Goal: Navigation & Orientation: Find specific page/section

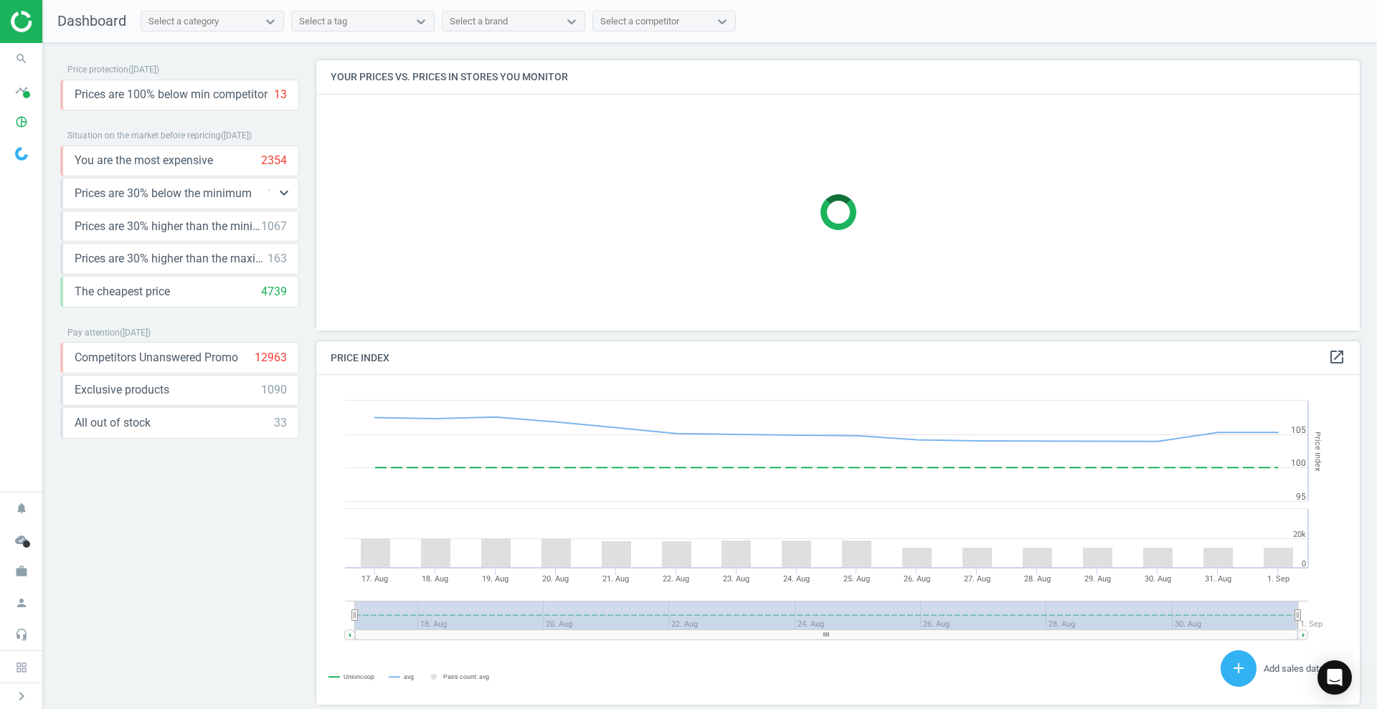
scroll to position [358, 1058]
click at [31, 81] on icon "timeline" at bounding box center [21, 90] width 27 height 27
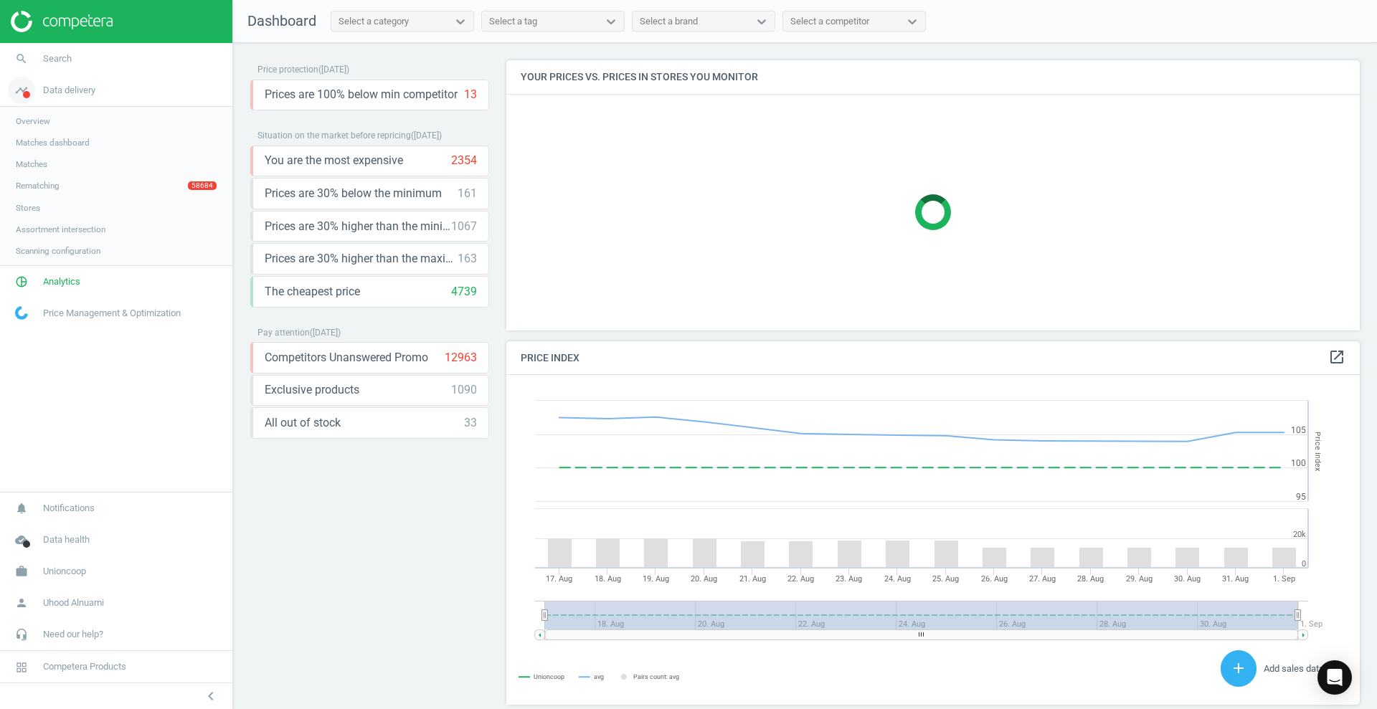
scroll to position [312, 868]
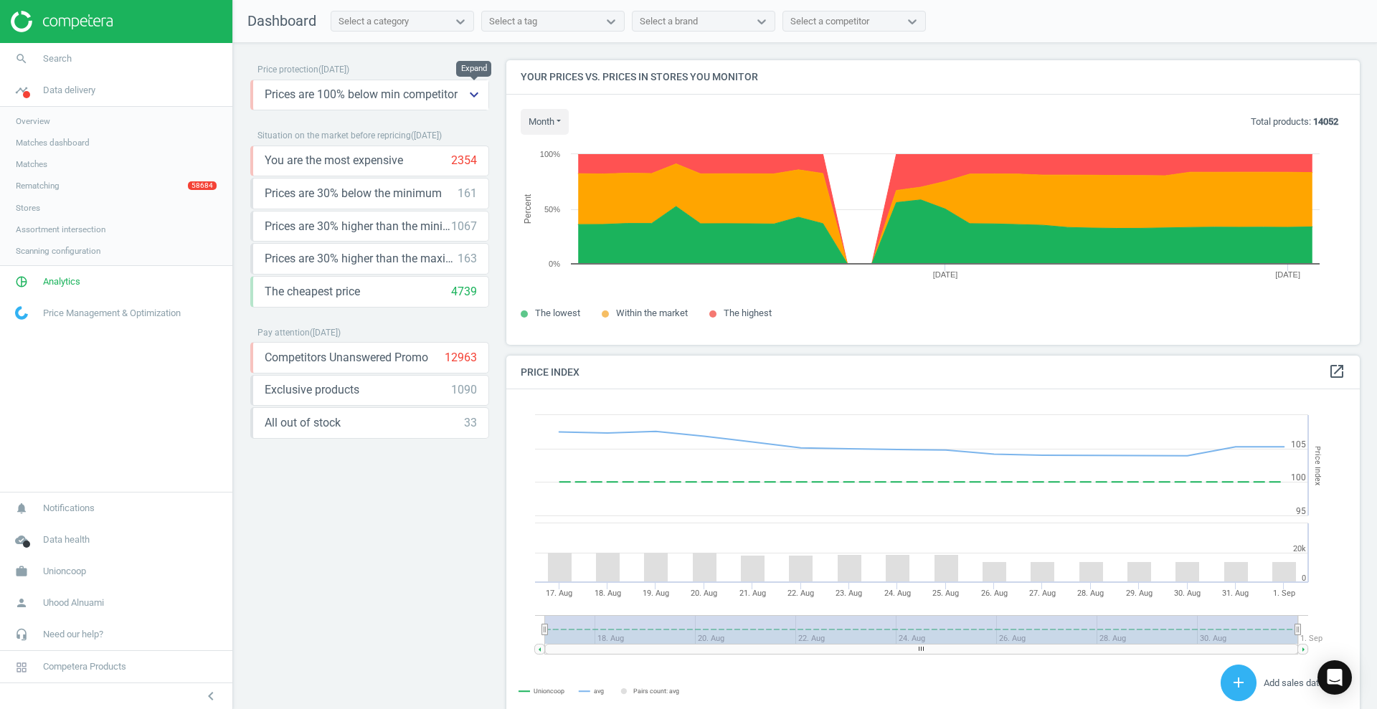
click at [464, 96] on button "keyboard_arrow_down" at bounding box center [474, 94] width 29 height 29
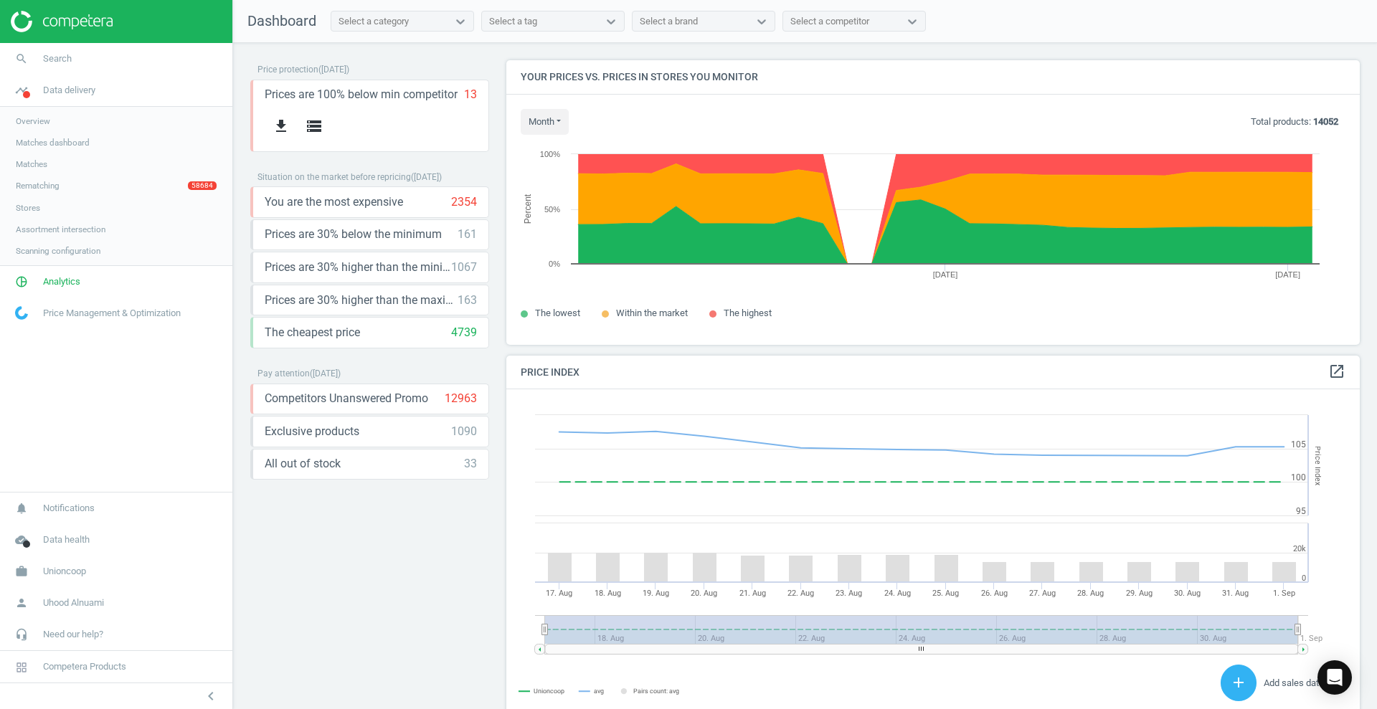
click at [144, 181] on link "Rematching 58684" at bounding box center [116, 186] width 232 height 22
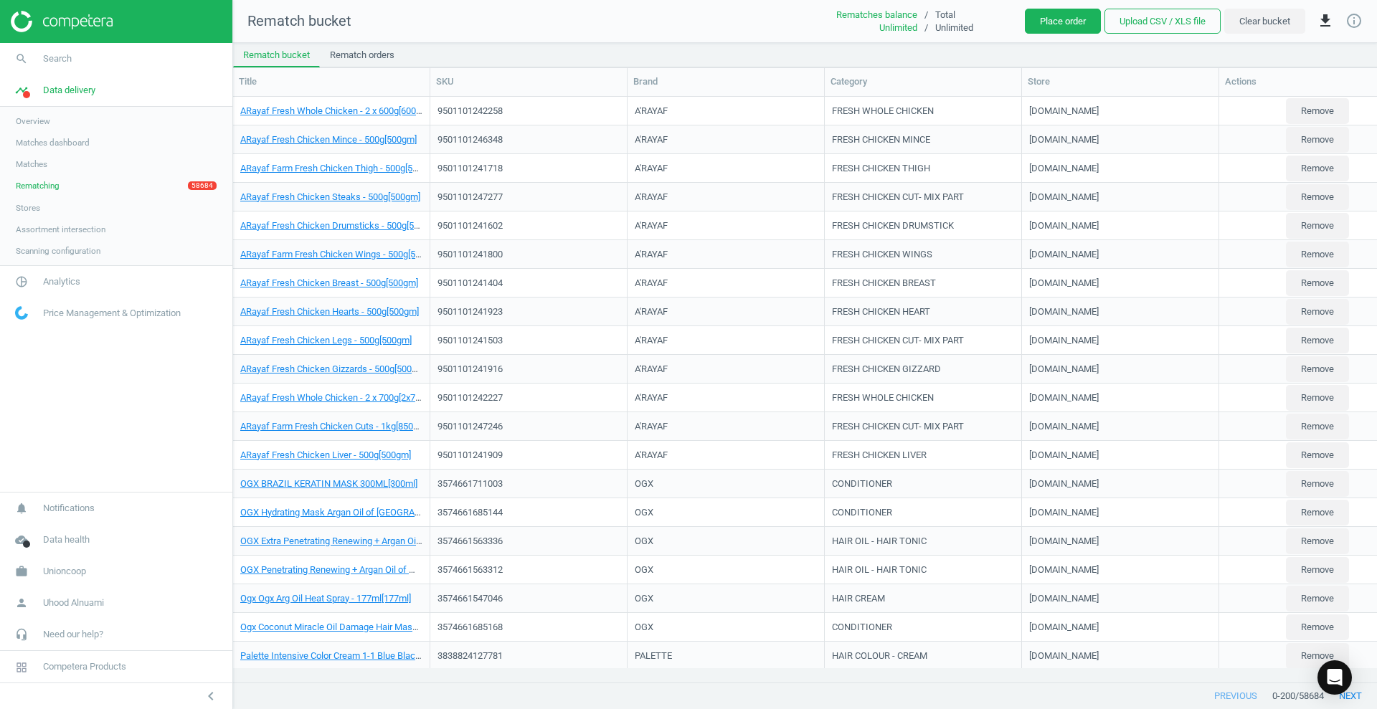
scroll to position [558, 1130]
click at [115, 180] on link "Rematching 58684" at bounding box center [116, 186] width 232 height 22
click at [861, 10] on div "Rematches balance" at bounding box center [864, 15] width 108 height 13
click at [364, 44] on link "Rematch orders" at bounding box center [362, 55] width 85 height 24
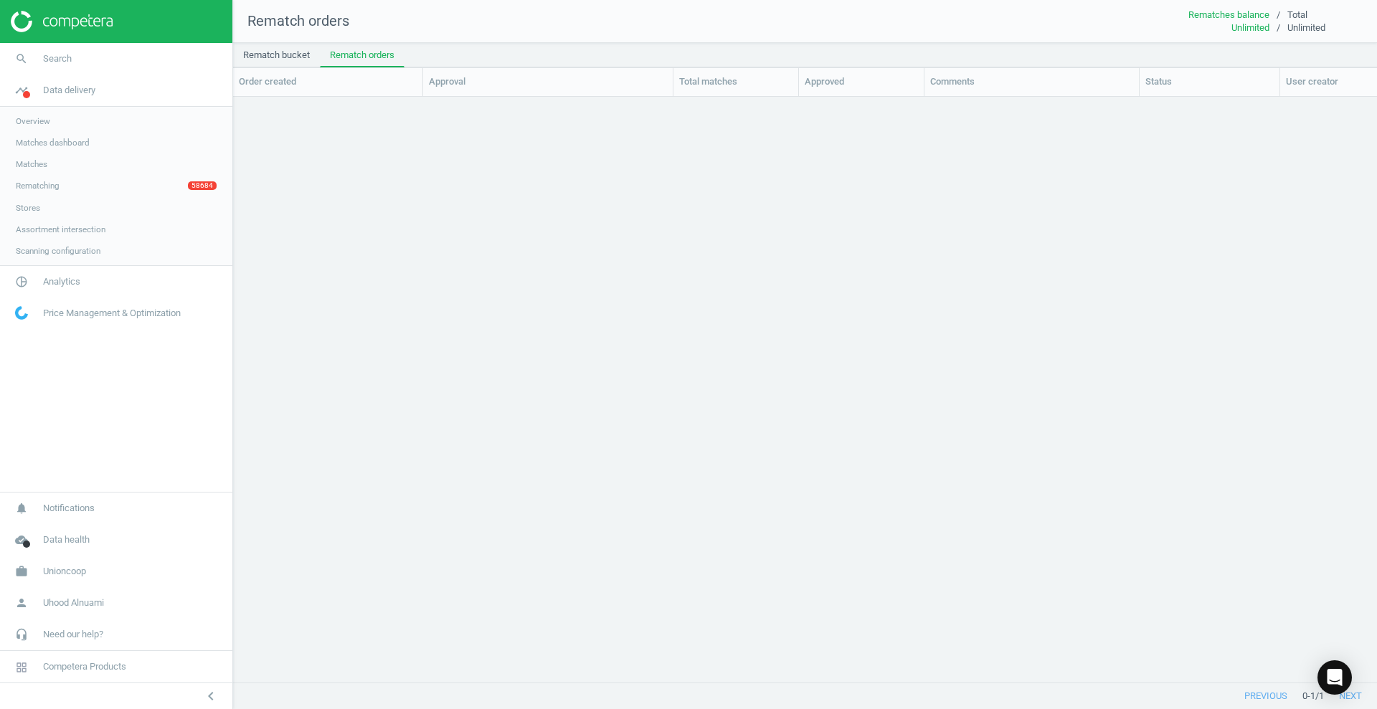
scroll to position [558, 1130]
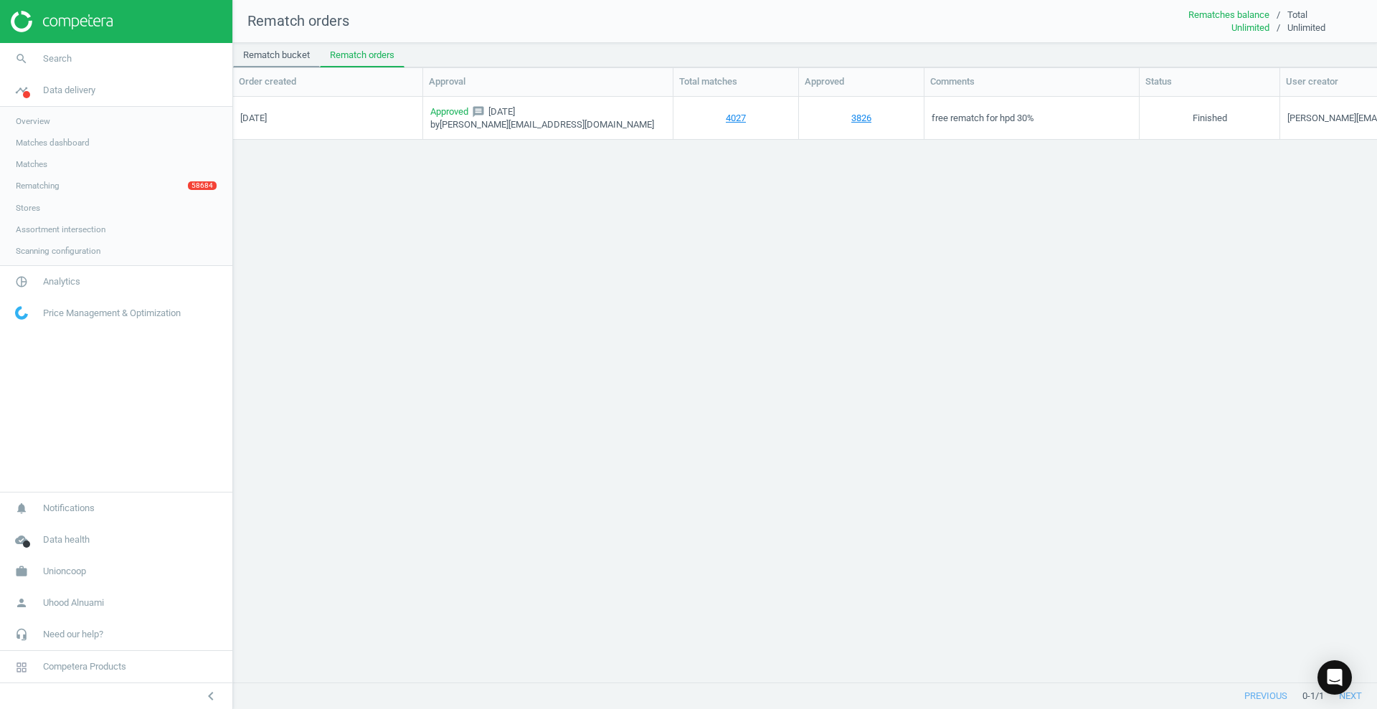
click at [307, 50] on link "Rematch bucket" at bounding box center [276, 55] width 87 height 24
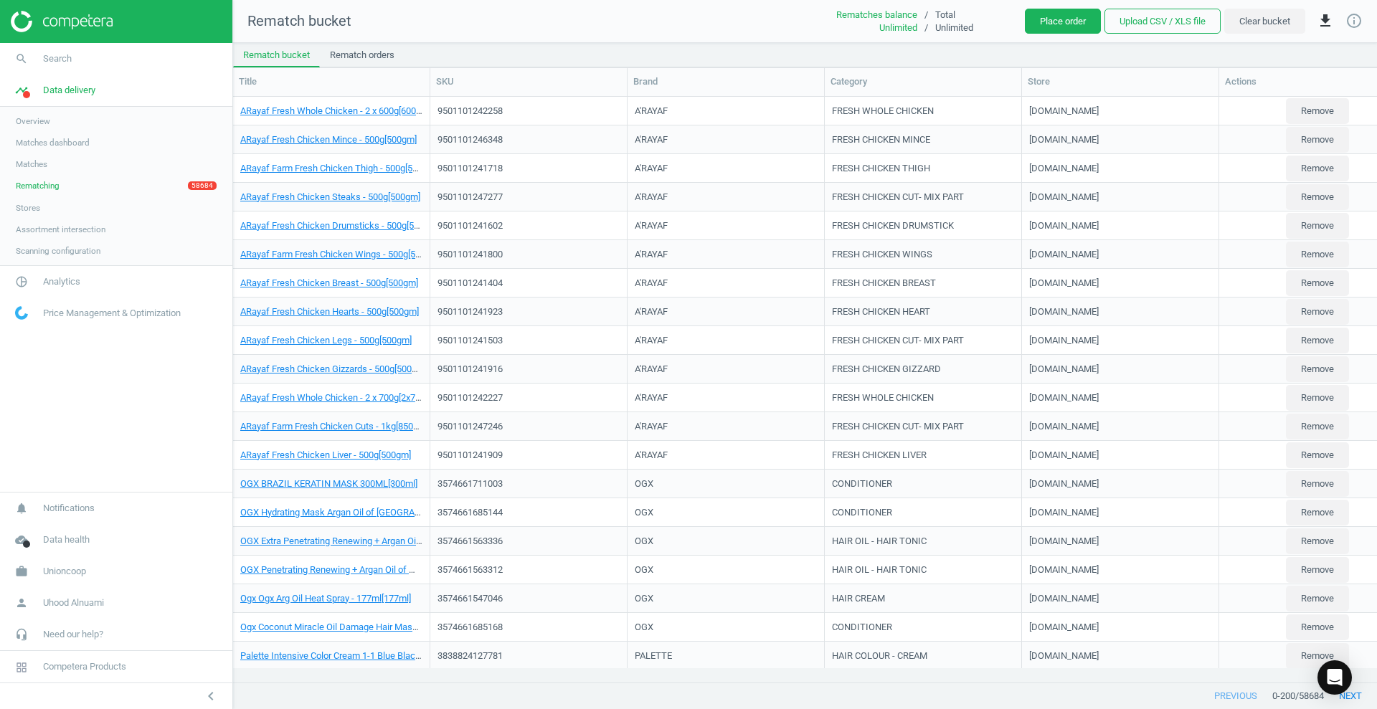
scroll to position [558, 1130]
click at [64, 121] on link "Overview" at bounding box center [116, 121] width 232 height 22
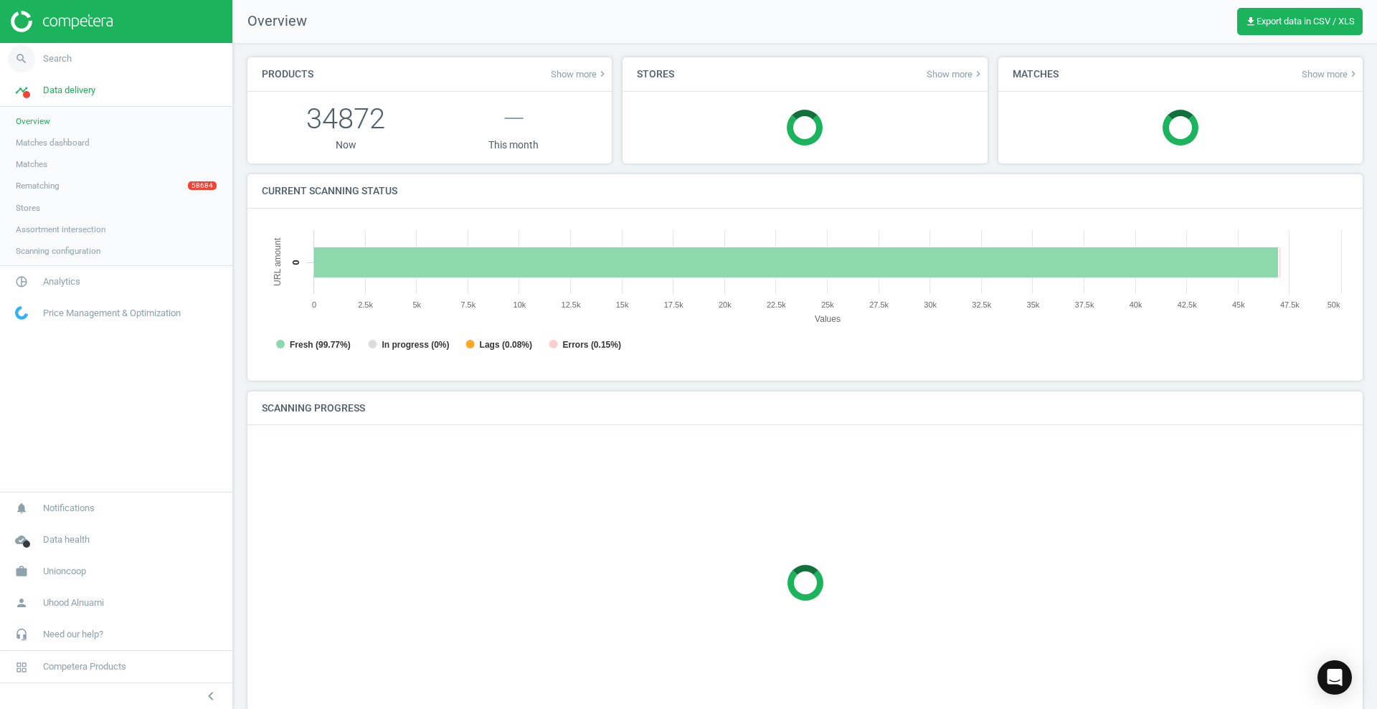
scroll to position [7, 7]
click at [85, 12] on img at bounding box center [62, 22] width 102 height 22
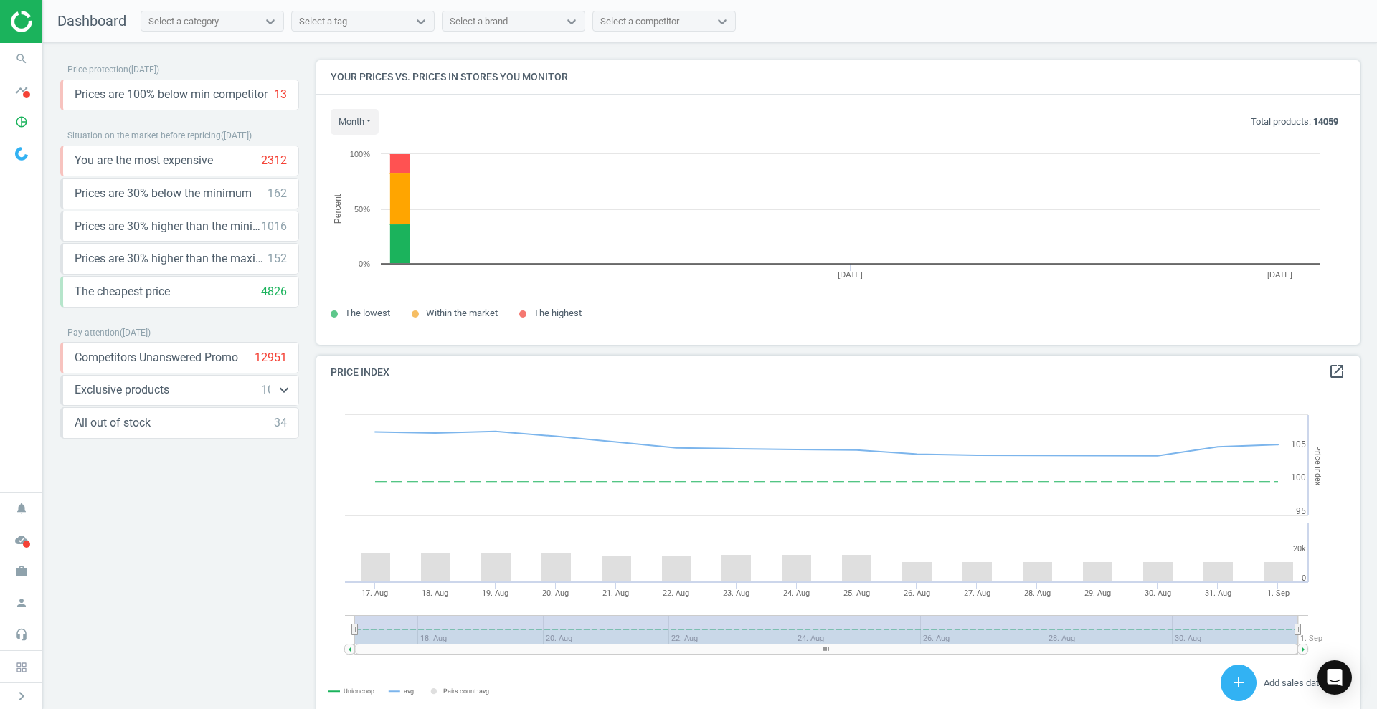
scroll to position [312, 1058]
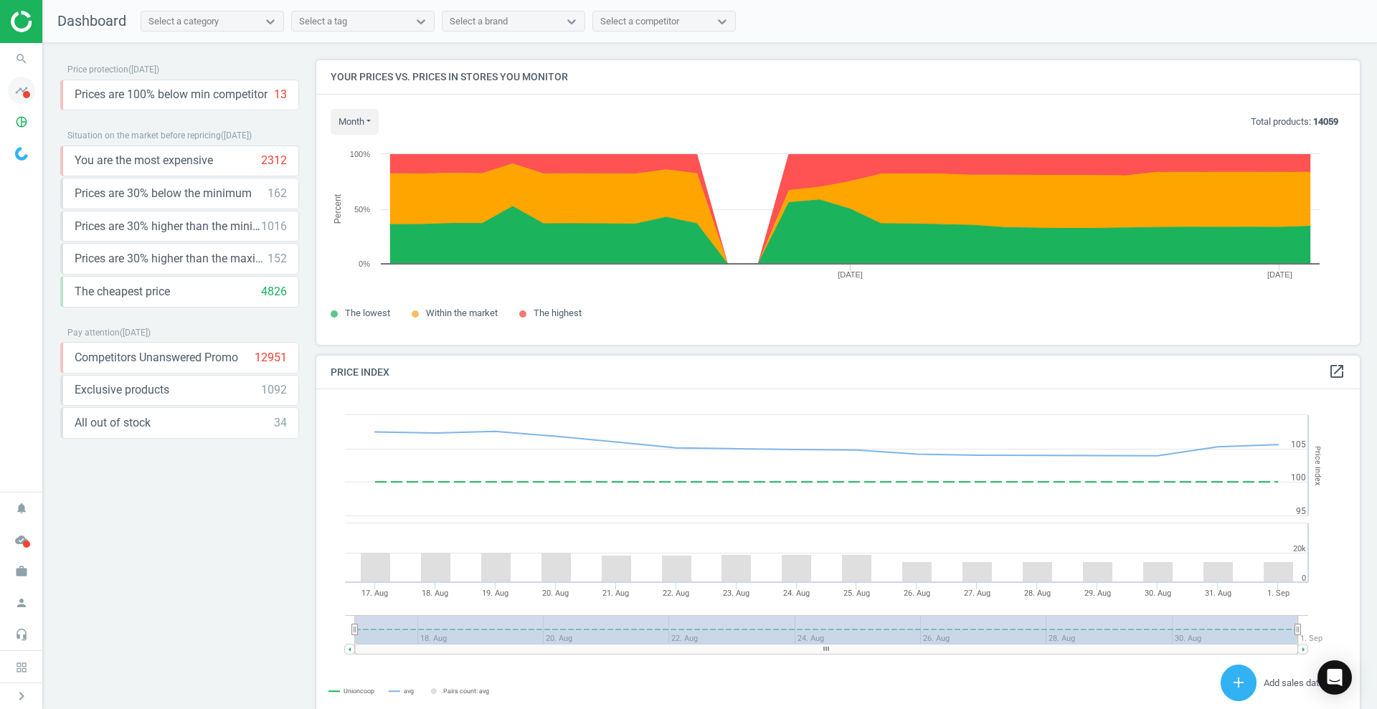
click at [31, 91] on icon "timeline" at bounding box center [21, 90] width 27 height 27
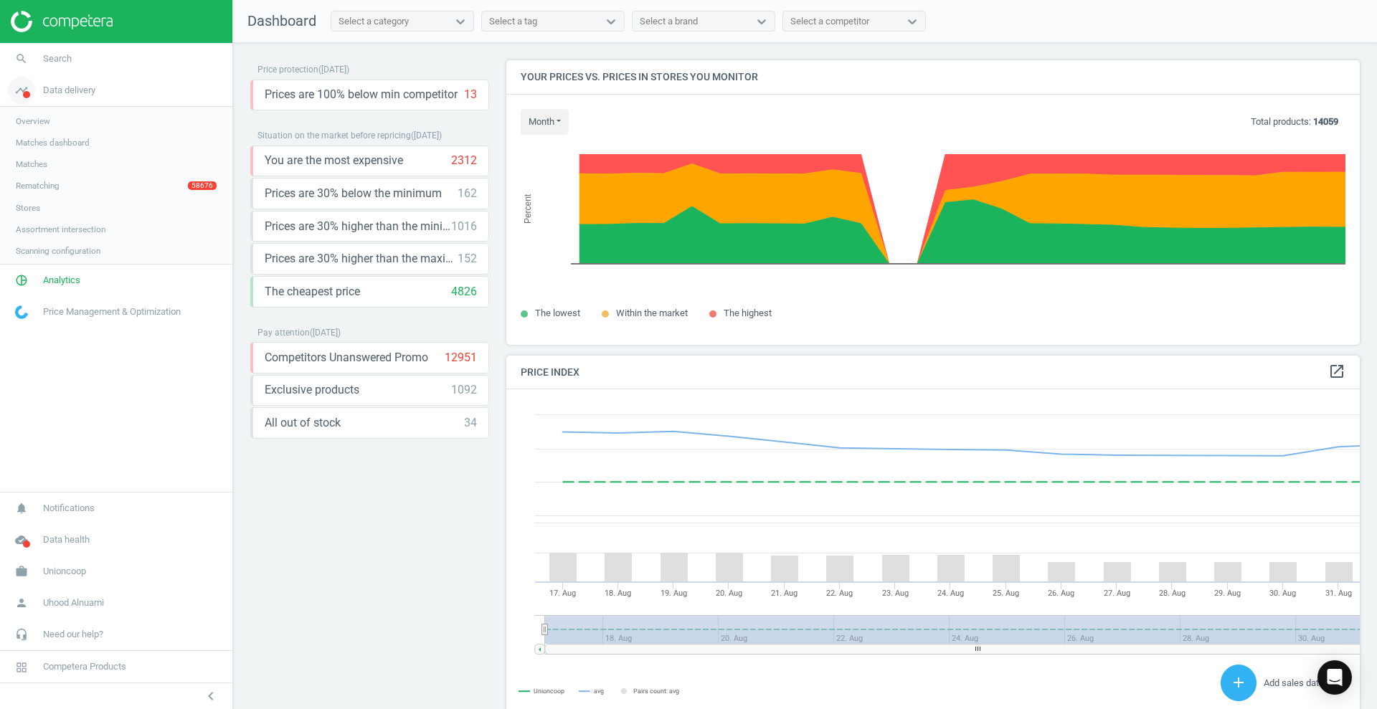
scroll to position [358, 868]
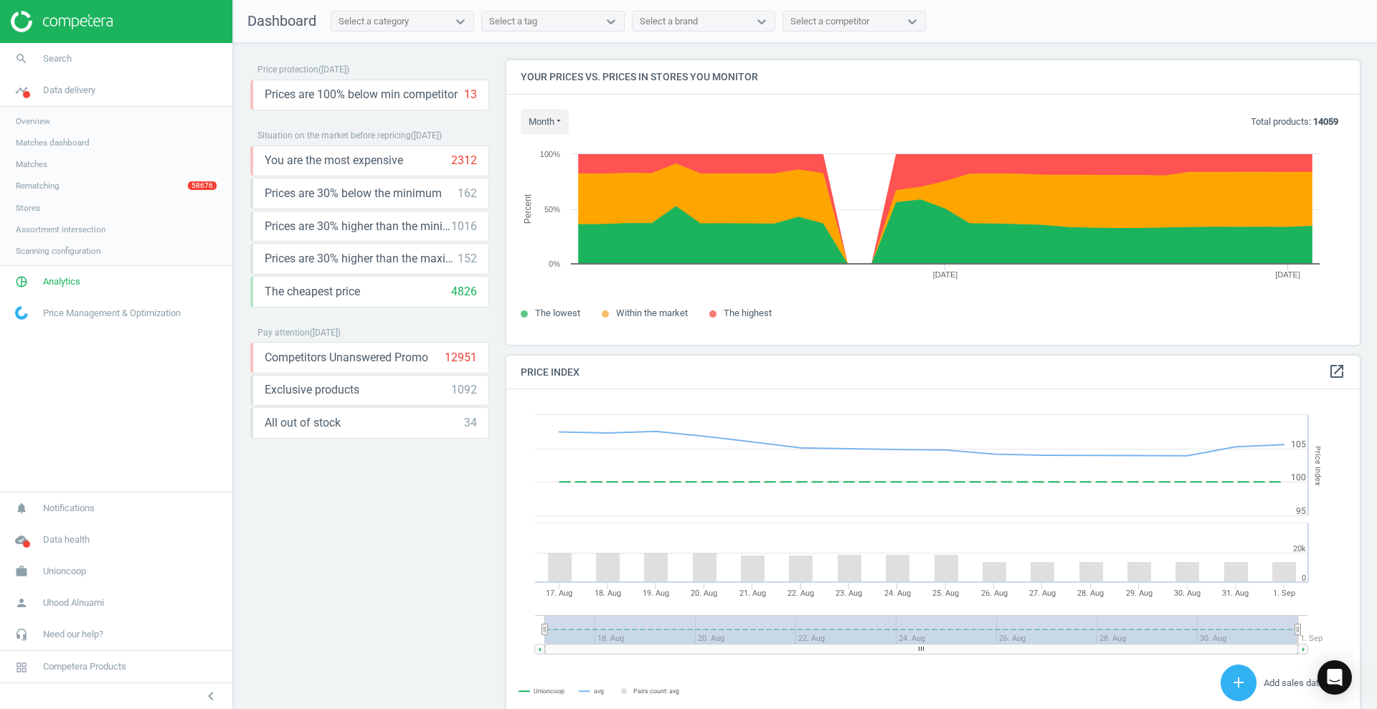
click at [27, 166] on span "Matches" at bounding box center [32, 163] width 32 height 11
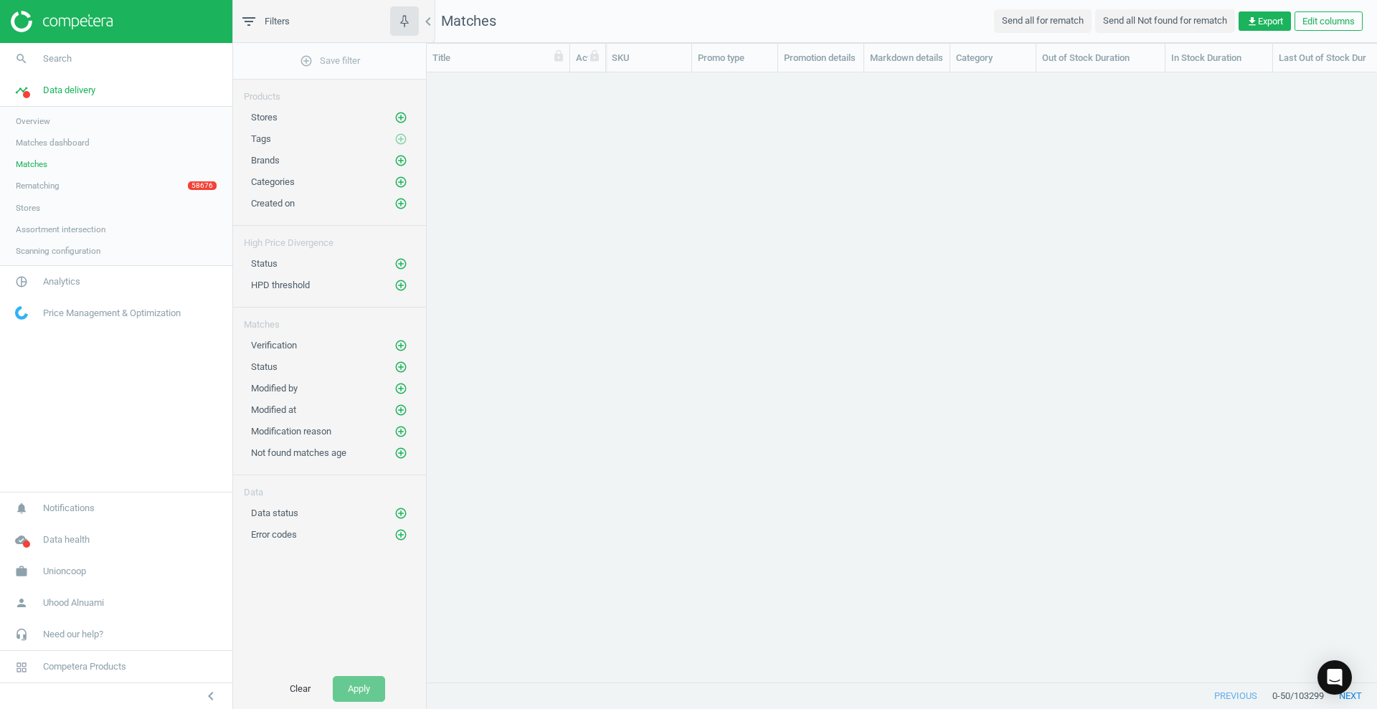
scroll to position [582, 936]
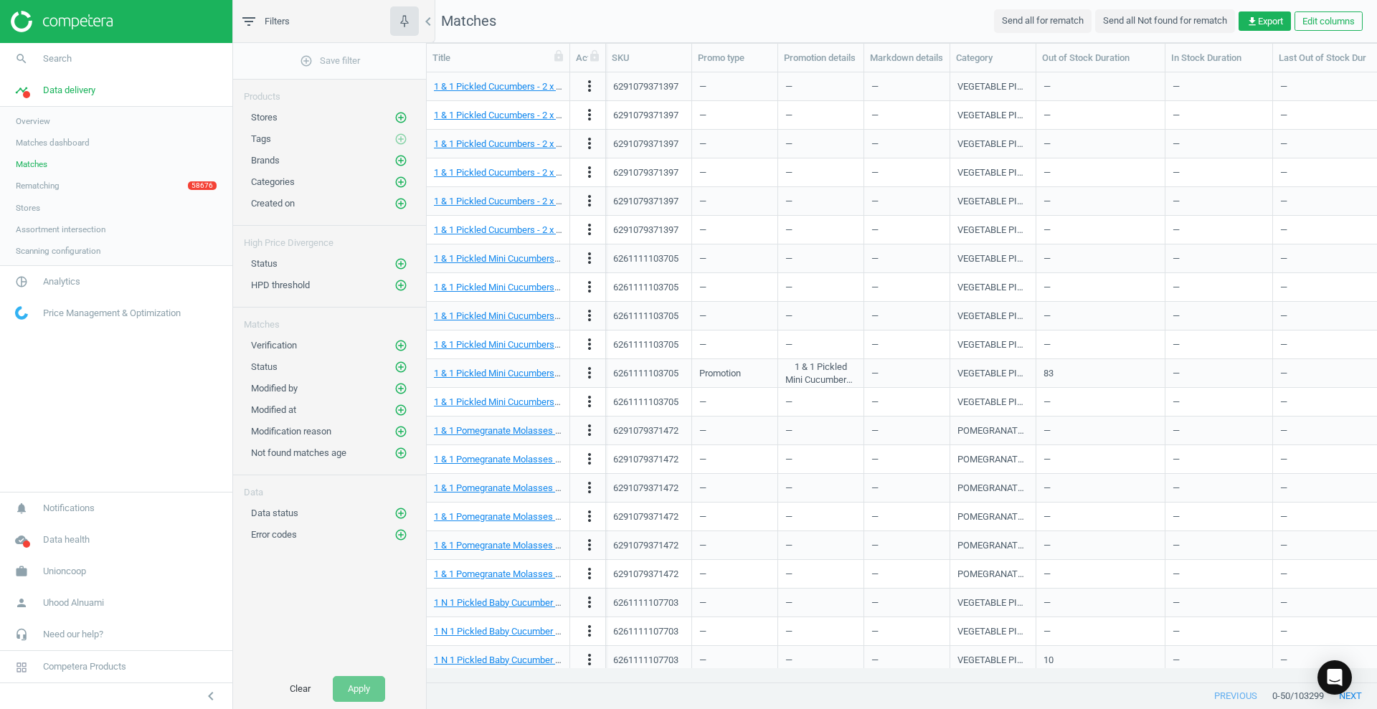
click at [36, 146] on span "Matches dashboard" at bounding box center [53, 142] width 74 height 11
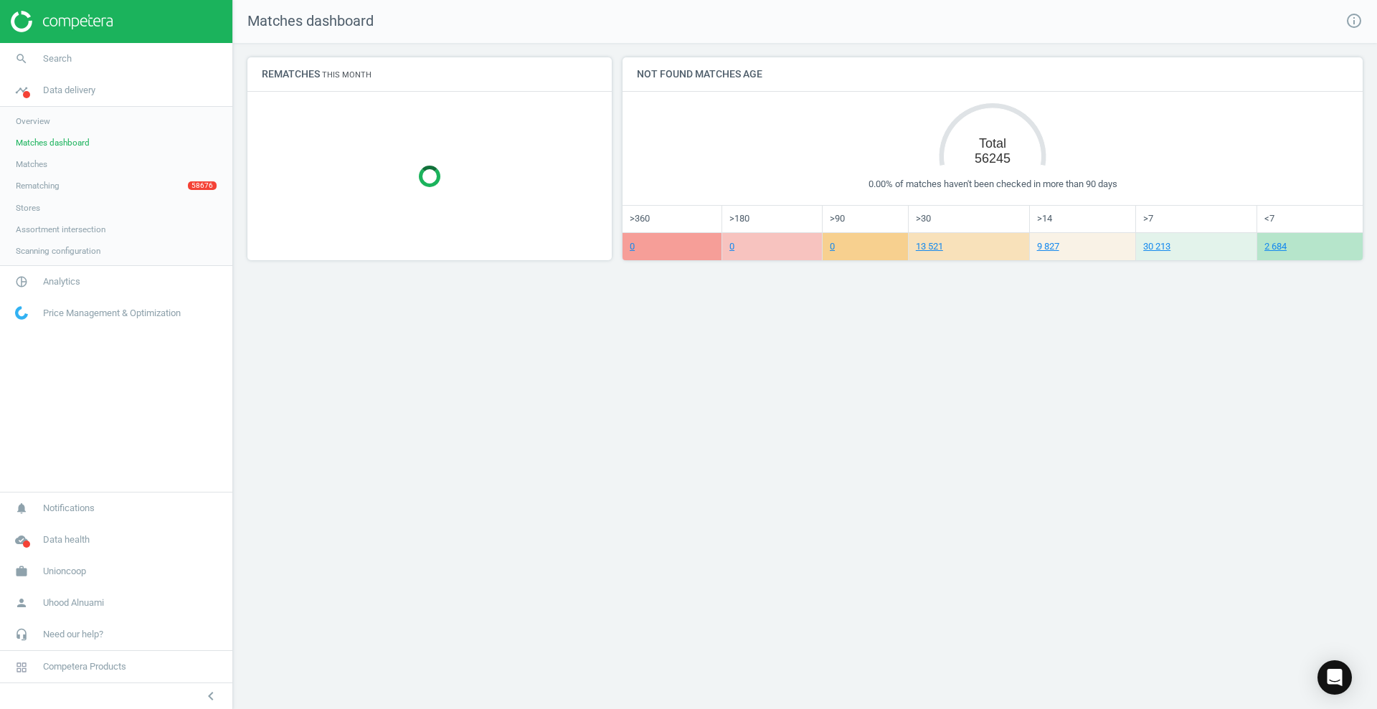
click at [40, 125] on span "Overview" at bounding box center [33, 120] width 34 height 11
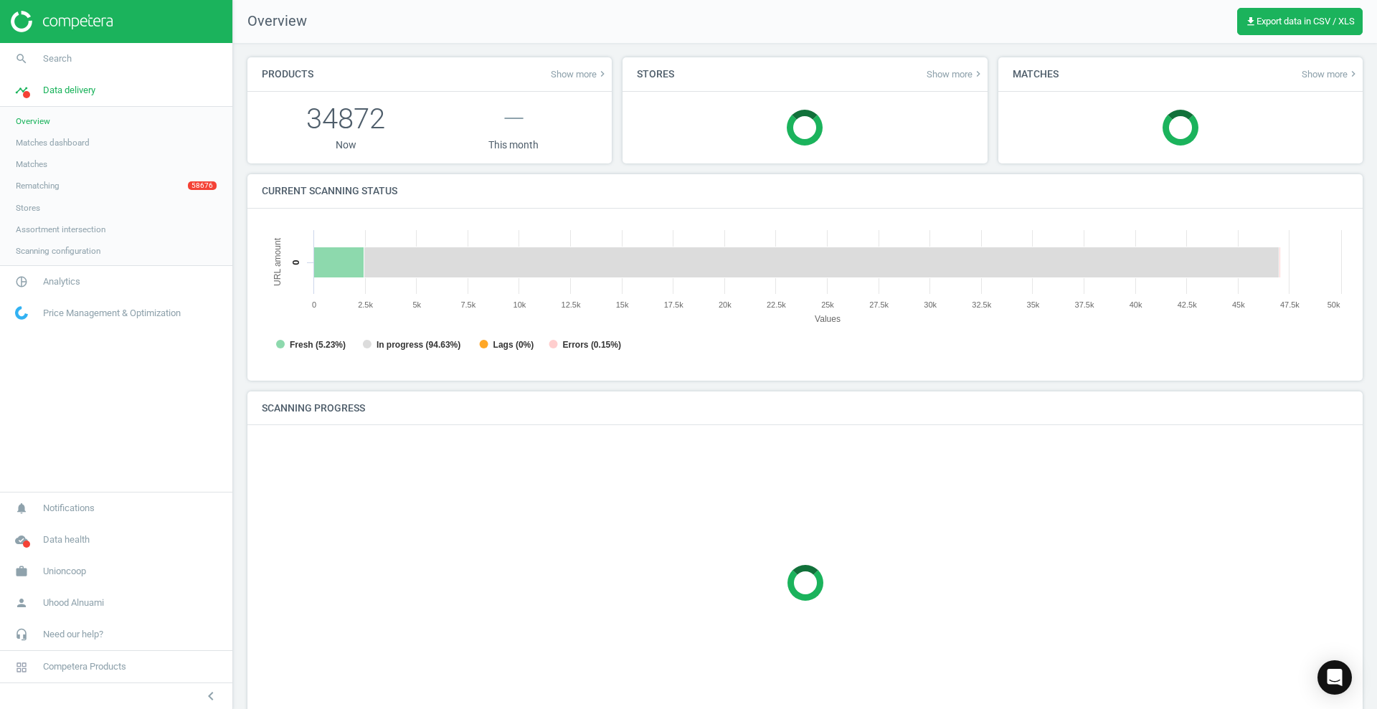
scroll to position [315, 1101]
click at [48, 114] on link "Overview" at bounding box center [116, 121] width 232 height 22
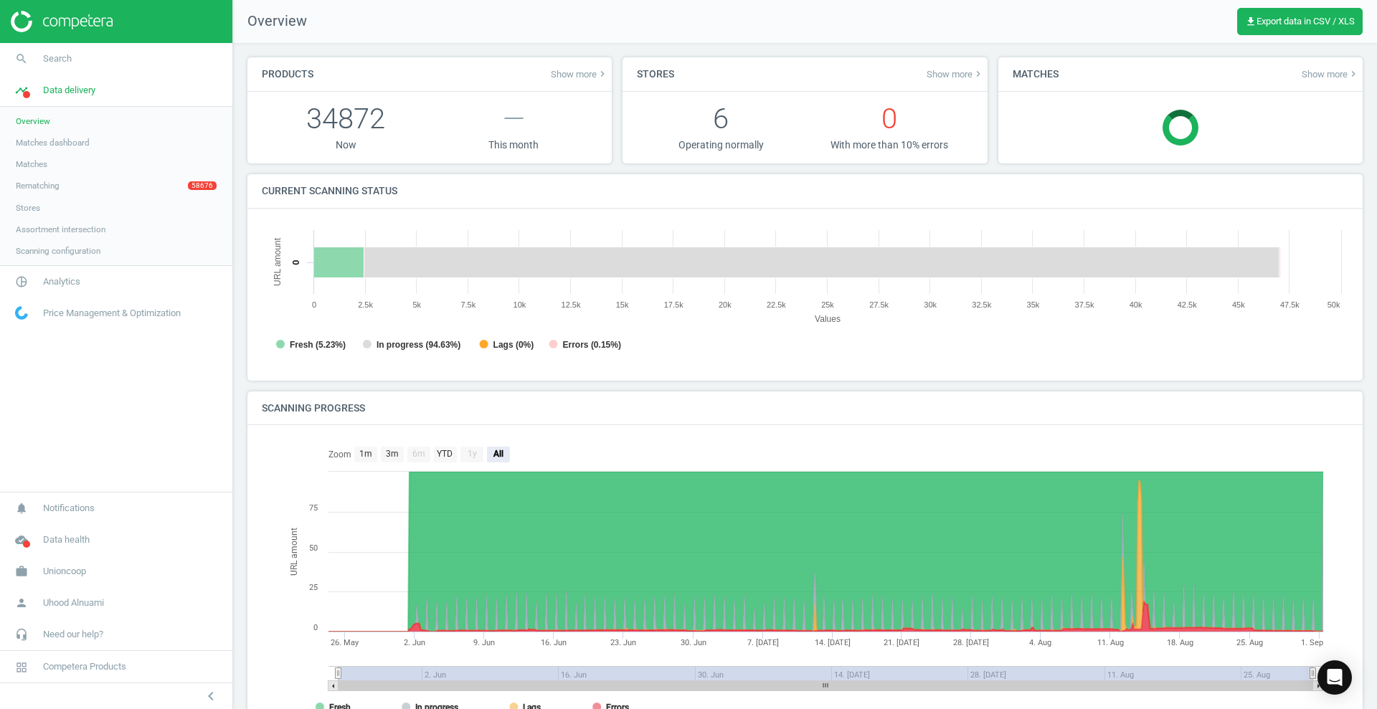
scroll to position [7, 7]
click at [59, 120] on link "Overview" at bounding box center [116, 121] width 232 height 22
click at [62, 282] on span "Analytics" at bounding box center [61, 281] width 37 height 13
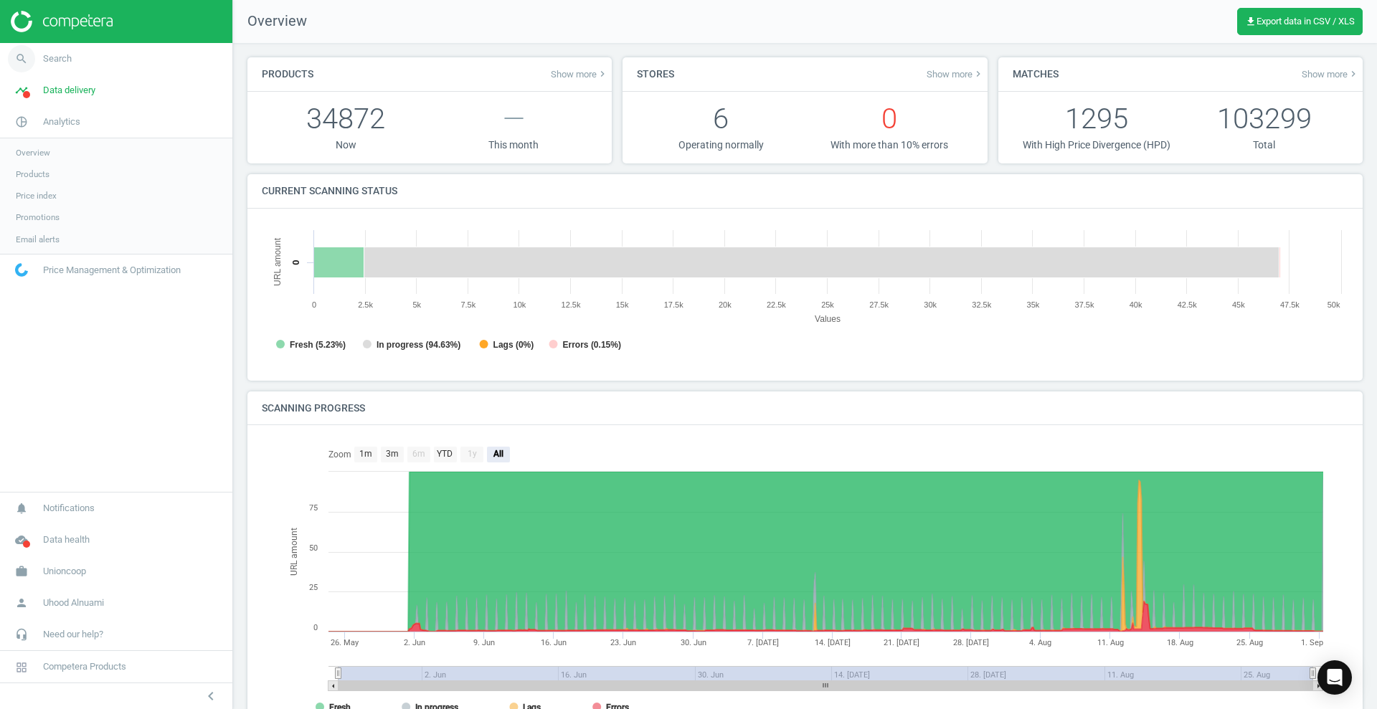
click at [76, 54] on link "search Search" at bounding box center [116, 59] width 232 height 32
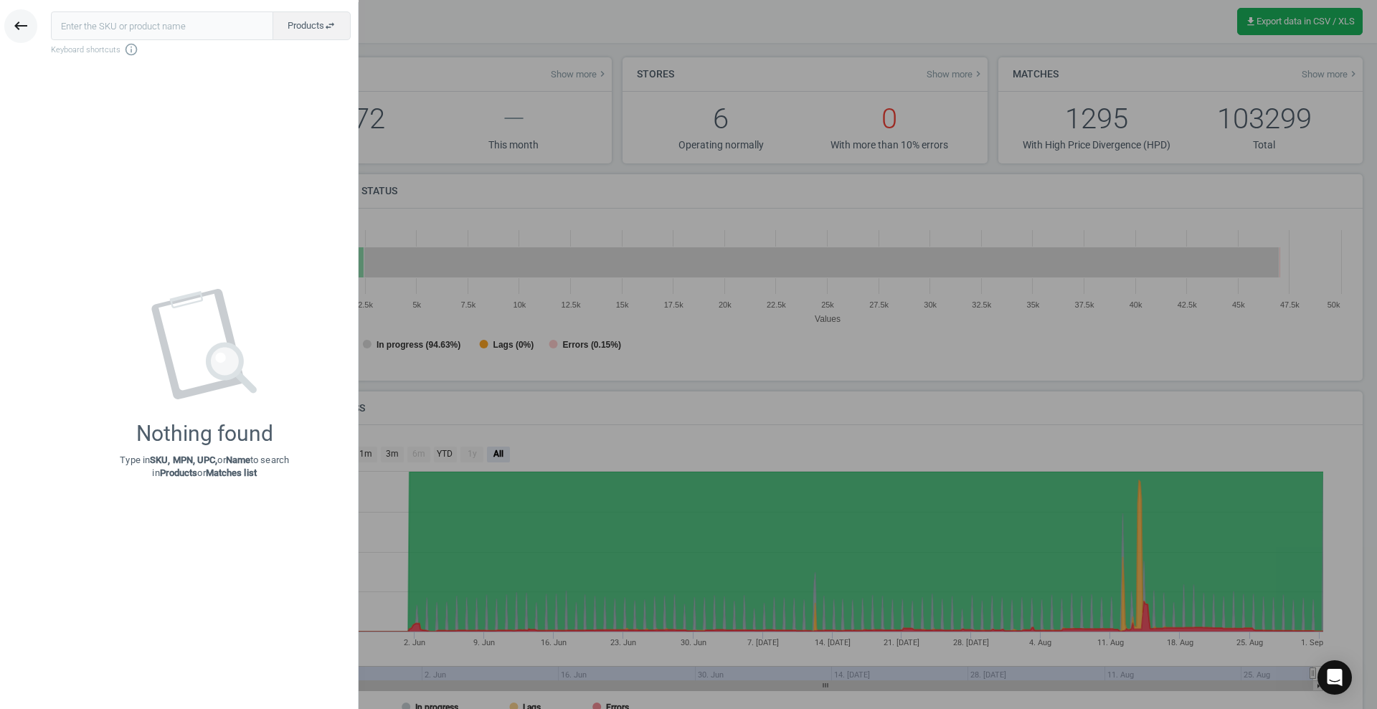
click at [19, 25] on icon "keyboard_backspace" at bounding box center [20, 25] width 17 height 17
